Goal: Task Accomplishment & Management: Manage account settings

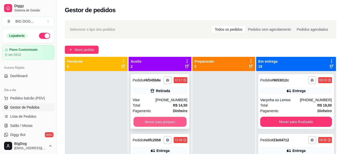
click at [168, 123] on button "Mover para preparo" at bounding box center [160, 122] width 53 height 10
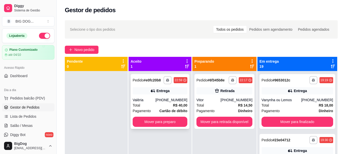
click at [159, 103] on div "Total R$ 40,00" at bounding box center [160, 105] width 55 height 6
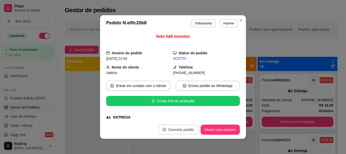
click at [176, 129] on button "Cancelar pedido" at bounding box center [178, 129] width 41 height 10
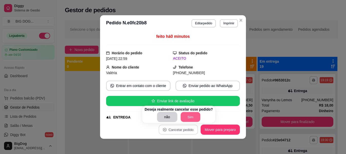
click at [188, 114] on button "Sim" at bounding box center [191, 117] width 20 height 10
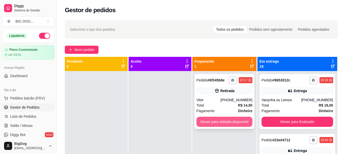
click at [228, 123] on button "Mover para retirada disponível" at bounding box center [225, 122] width 56 height 10
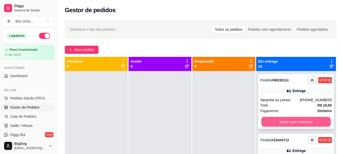
click at [280, 126] on button "Mover para finalizado" at bounding box center [296, 122] width 69 height 10
click at [280, 124] on button "Mover para finalizado" at bounding box center [297, 122] width 72 height 10
click at [280, 124] on button "Mover para finalizado" at bounding box center [296, 122] width 69 height 10
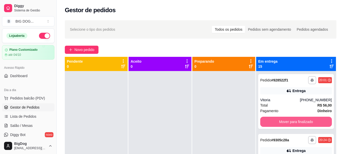
click at [280, 124] on button "Mover para finalizado" at bounding box center [297, 122] width 72 height 10
click at [280, 124] on button "Mover para finalizado" at bounding box center [296, 122] width 69 height 10
click at [280, 124] on button "Mover para finalizado" at bounding box center [297, 122] width 72 height 10
click at [280, 124] on button "Mover para finalizado" at bounding box center [296, 122] width 69 height 10
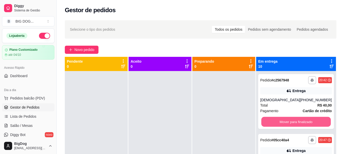
click at [280, 124] on button "Mover para finalizado" at bounding box center [296, 122] width 69 height 10
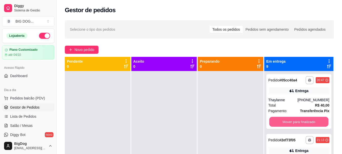
click at [280, 124] on button "Mover para finalizado" at bounding box center [298, 122] width 59 height 10
click at [280, 124] on button "Mover para finalizado" at bounding box center [299, 122] width 61 height 10
click at [280, 124] on button "Mover para finalizado" at bounding box center [298, 122] width 59 height 10
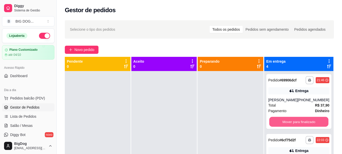
click at [280, 124] on button "Mover para finalizado" at bounding box center [298, 122] width 59 height 10
click at [280, 124] on button "Mover para finalizado" at bounding box center [299, 122] width 61 height 10
click at [280, 124] on button "Mover para finalizado" at bounding box center [298, 122] width 59 height 10
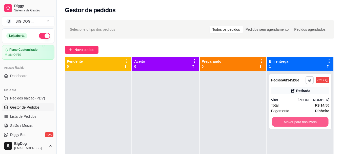
click at [280, 124] on button "Mover para finalizado" at bounding box center [300, 122] width 57 height 10
